Goal: Find specific page/section: Find specific page/section

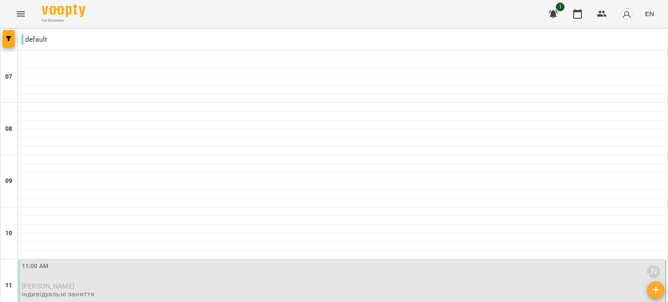
scroll to position [641, 0]
click at [23, 8] on button "Menu" at bounding box center [20, 13] width 21 height 21
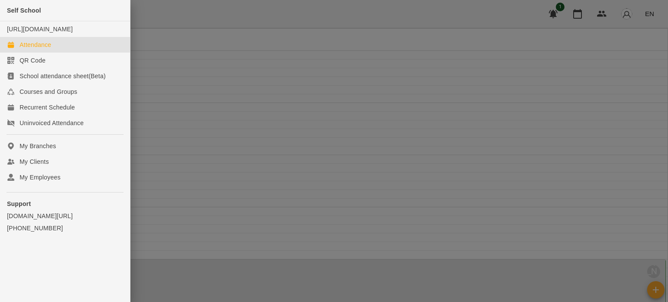
click at [644, 14] on div at bounding box center [334, 151] width 668 height 302
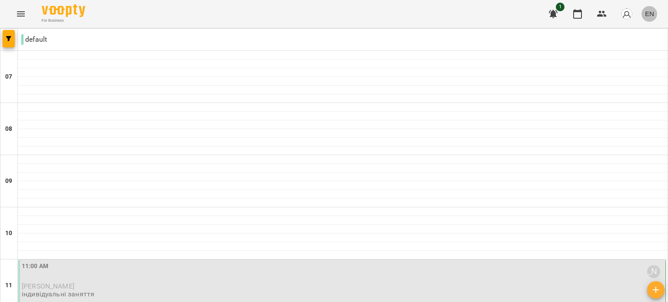
click at [644, 14] on button "EN" at bounding box center [650, 14] width 16 height 16
click at [626, 13] on div at bounding box center [334, 151] width 668 height 302
click at [626, 13] on img "button" at bounding box center [627, 14] width 12 height 12
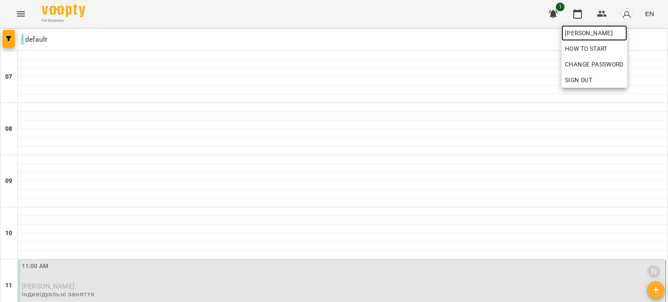
click at [614, 36] on span "[PERSON_NAME]" at bounding box center [594, 33] width 59 height 10
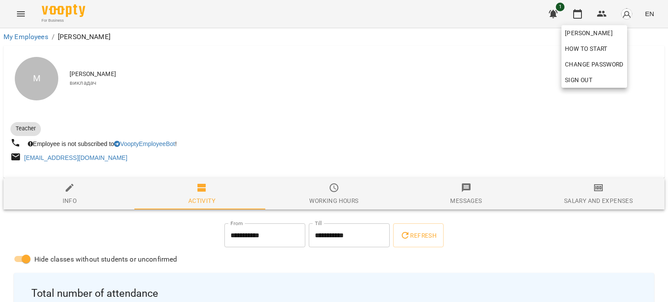
click at [292, 114] on div at bounding box center [334, 151] width 668 height 302
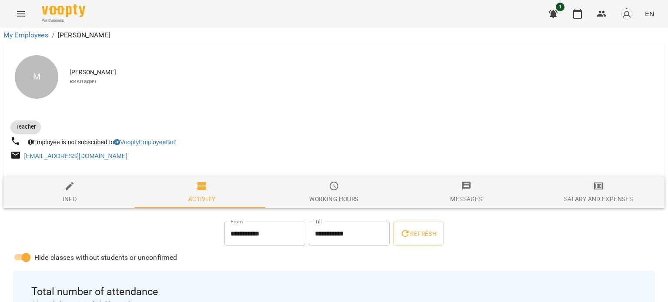
scroll to position [305, 0]
click at [19, 14] on icon "Menu" at bounding box center [21, 13] width 8 height 5
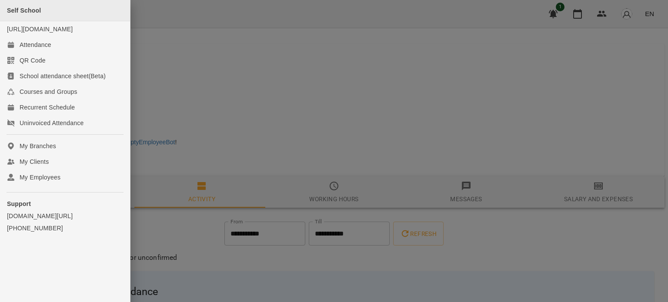
click at [28, 7] on span "Self School" at bounding box center [24, 10] width 34 height 7
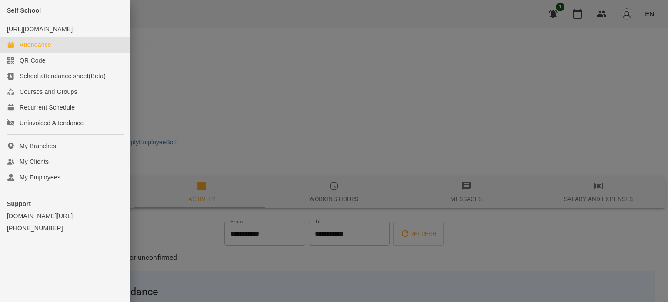
click at [40, 49] on div "Attendance" at bounding box center [36, 44] width 32 height 9
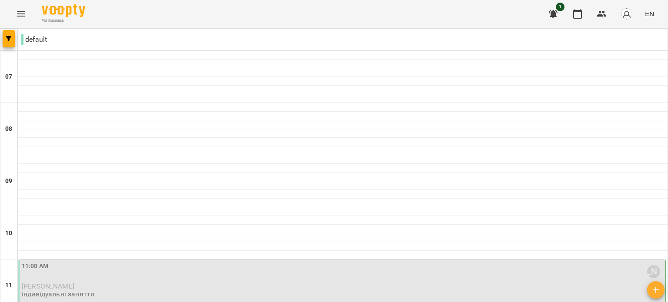
scroll to position [641, 0]
